Goal: Information Seeking & Learning: Learn about a topic

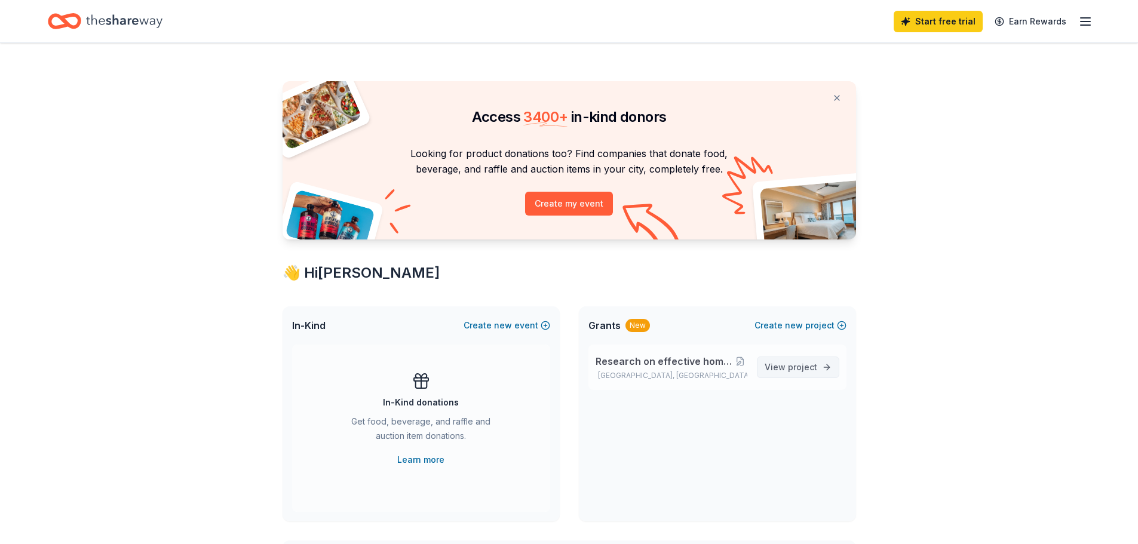
click at [795, 367] on span "project" at bounding box center [802, 367] width 29 height 10
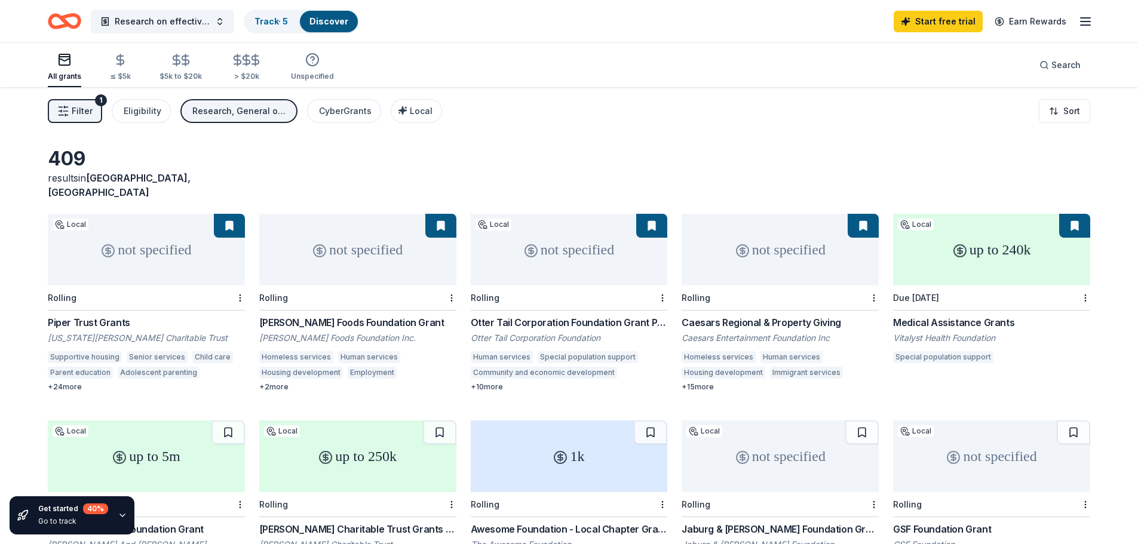
click at [72, 382] on div "+ 24 more" at bounding box center [146, 387] width 197 height 10
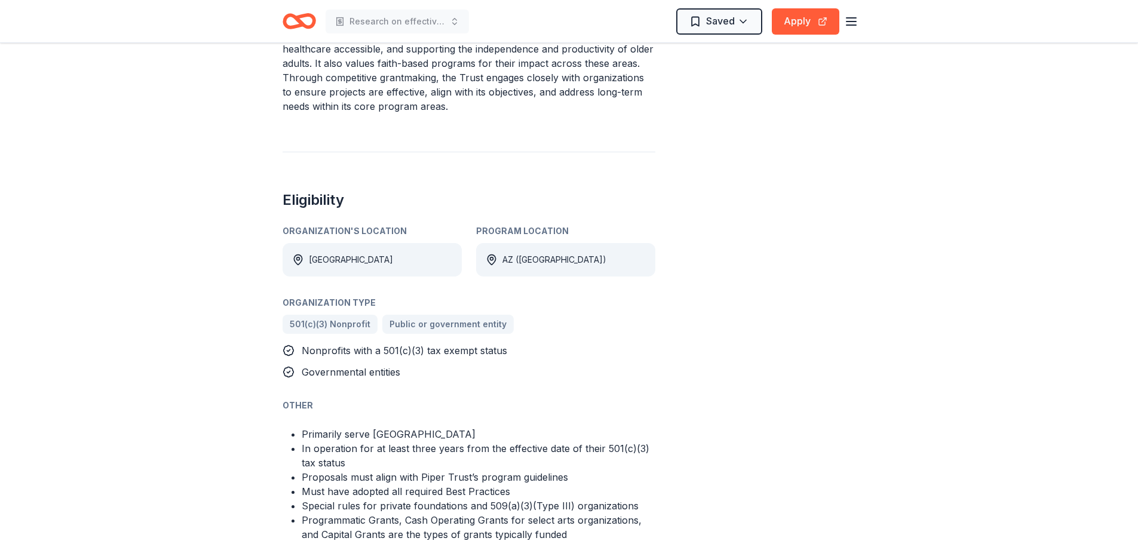
scroll to position [777, 0]
